Goal: Book appointment/travel/reservation

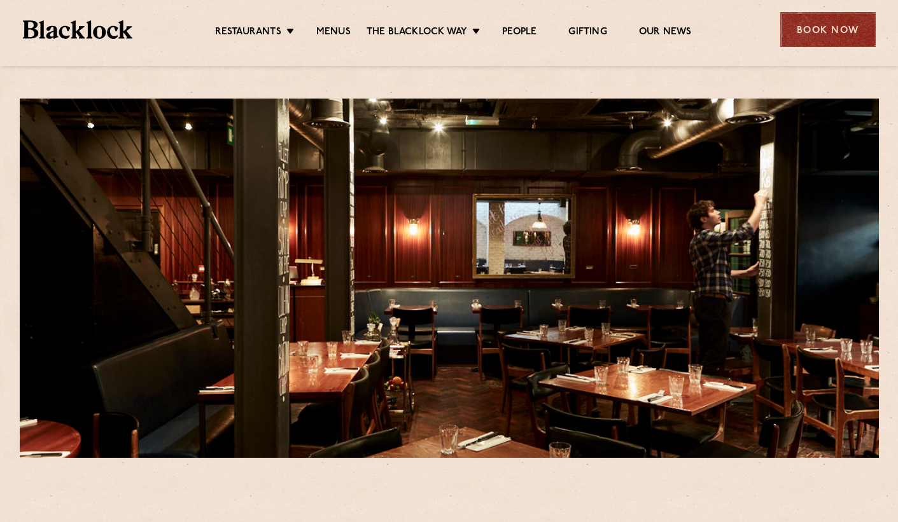
click at [810, 36] on div "Book Now" at bounding box center [827, 29] width 95 height 35
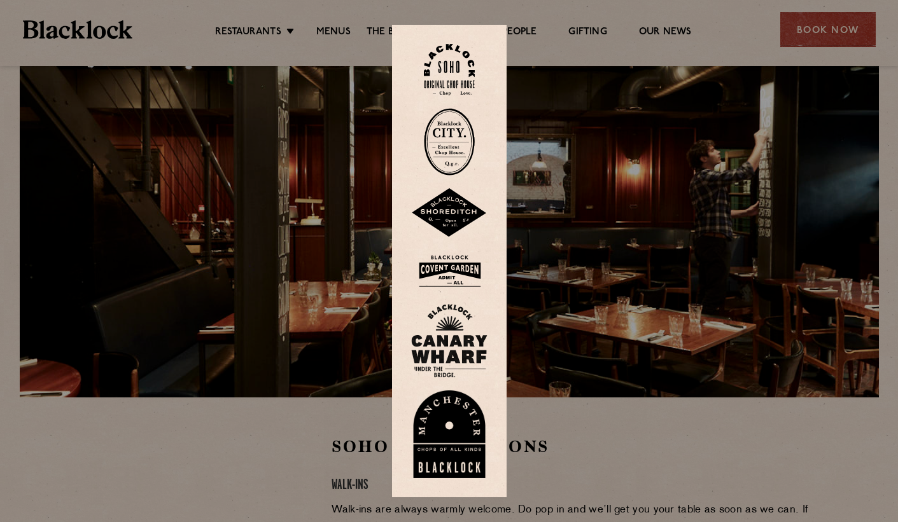
scroll to position [64, 0]
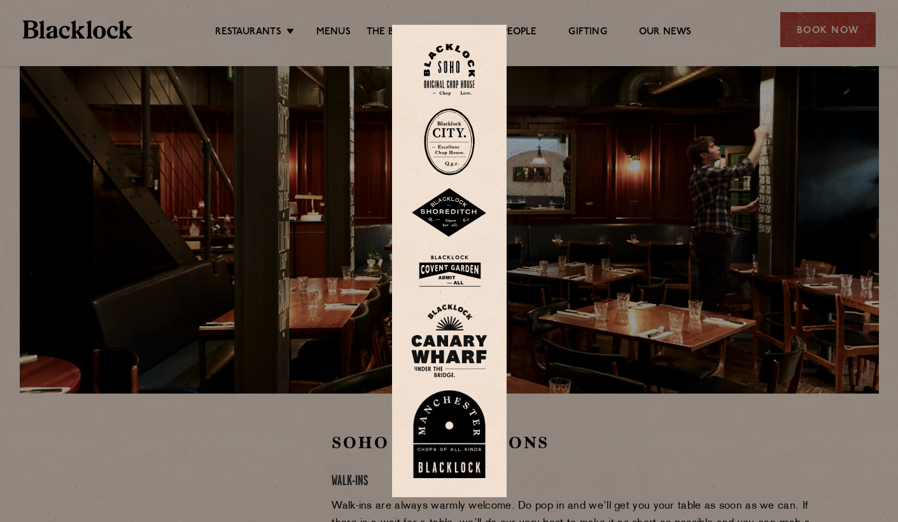
click at [463, 55] on img at bounding box center [449, 70] width 51 height 52
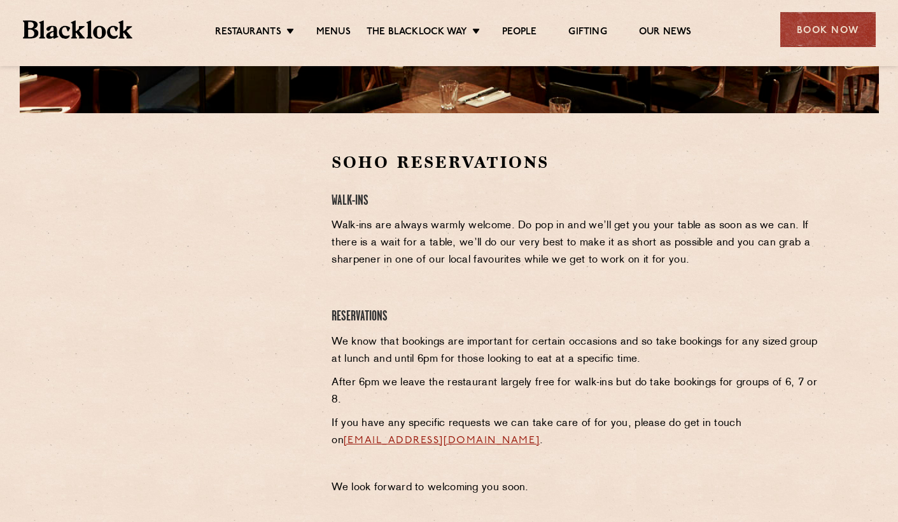
scroll to position [349, 0]
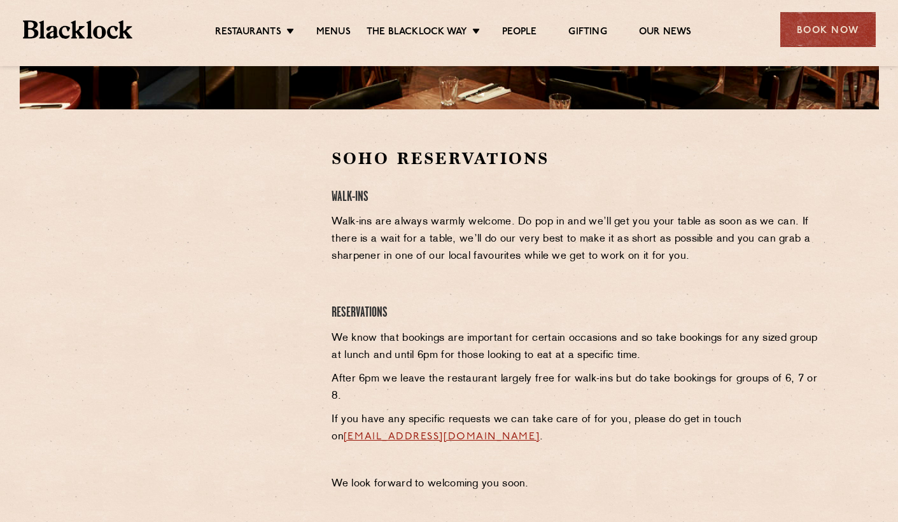
click at [104, 36] on img at bounding box center [78, 29] width 110 height 18
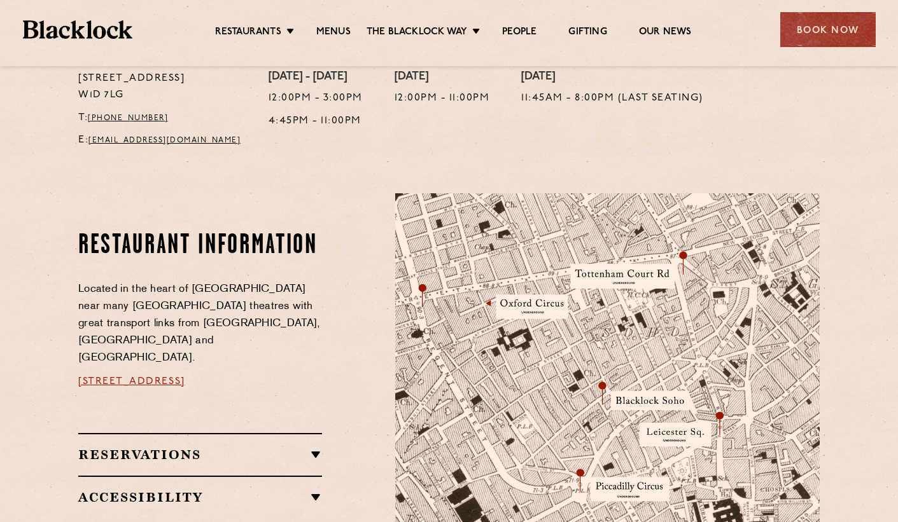
scroll to position [567, 0]
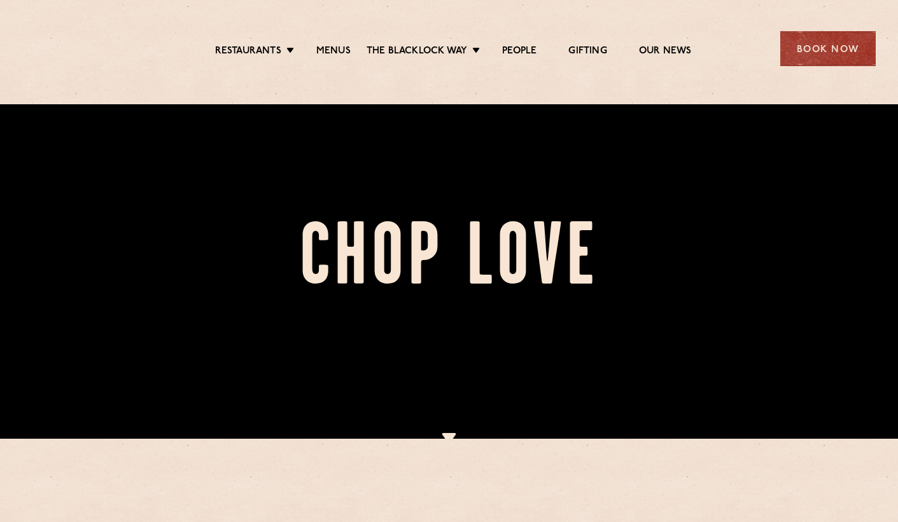
scroll to position [112, 0]
